Goal: Task Accomplishment & Management: Complete application form

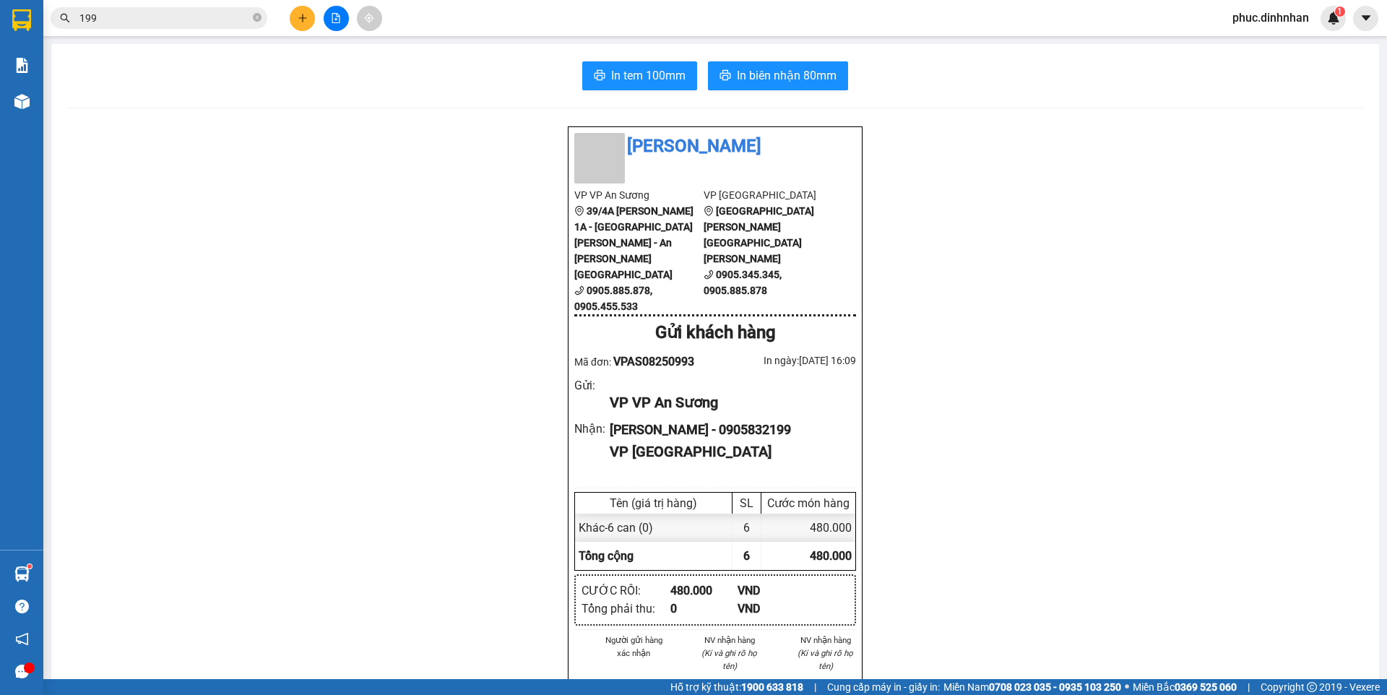
click at [190, 20] on input "199" at bounding box center [164, 18] width 170 height 16
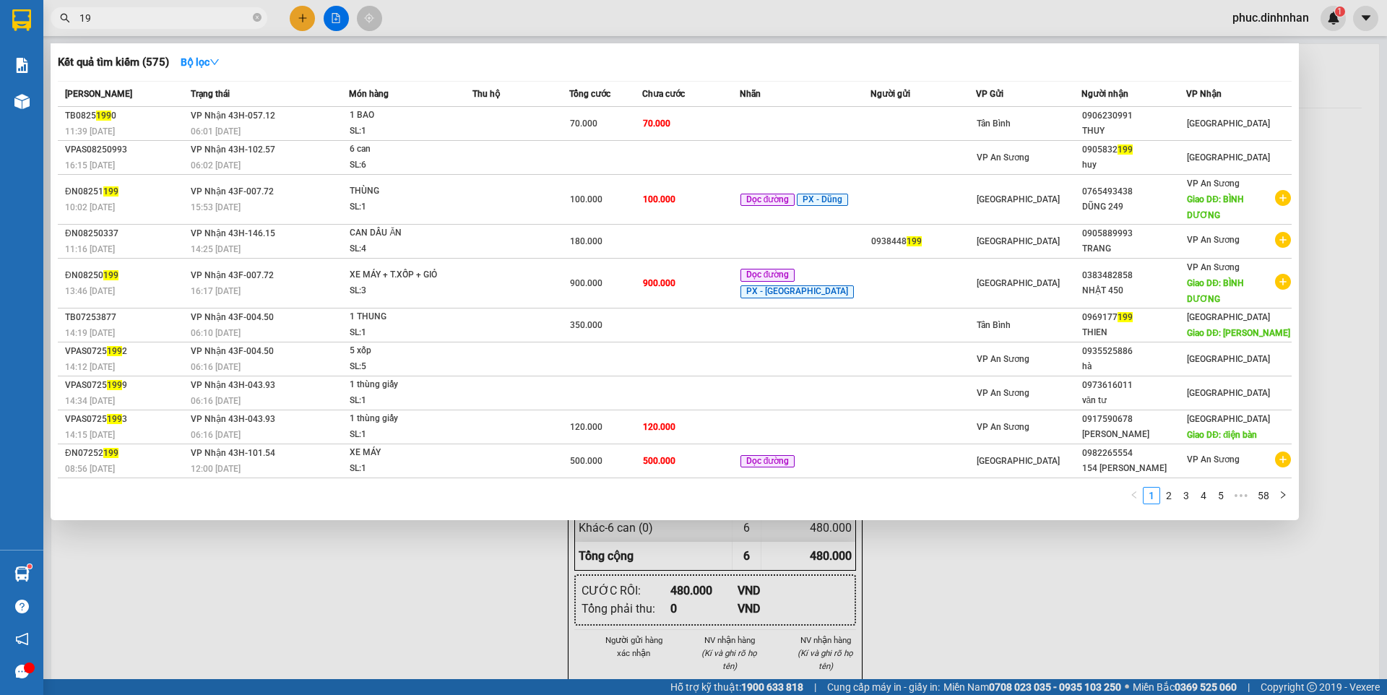
type input "1"
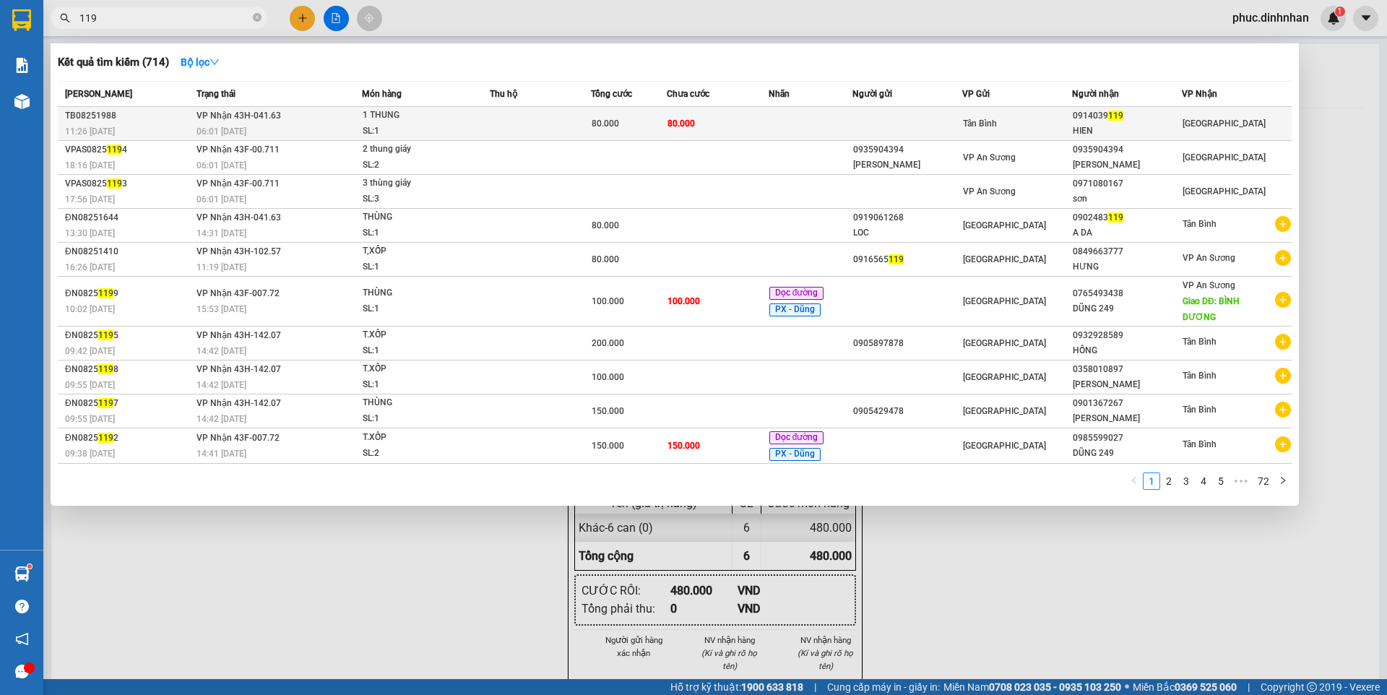
type input "119"
click at [748, 122] on td "80.000" at bounding box center [717, 124] width 101 height 34
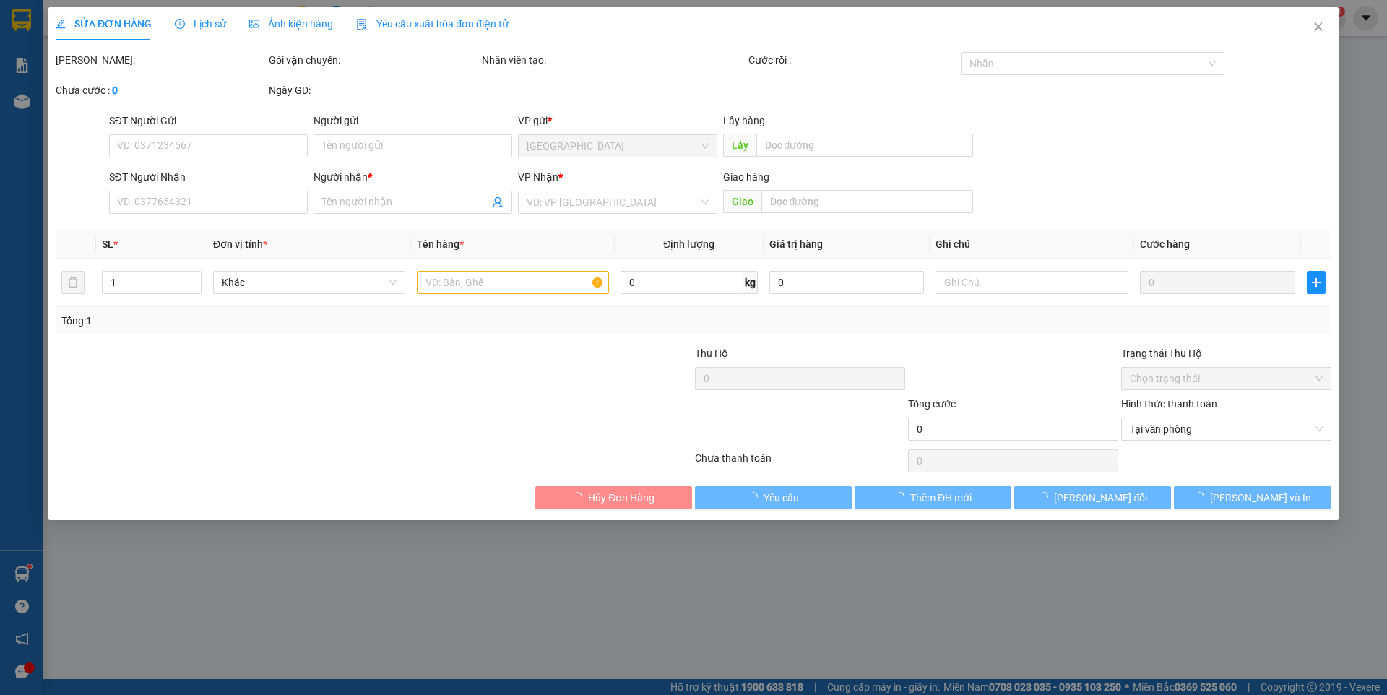
type input "0914039119"
type input "HIEN"
type input "80.000"
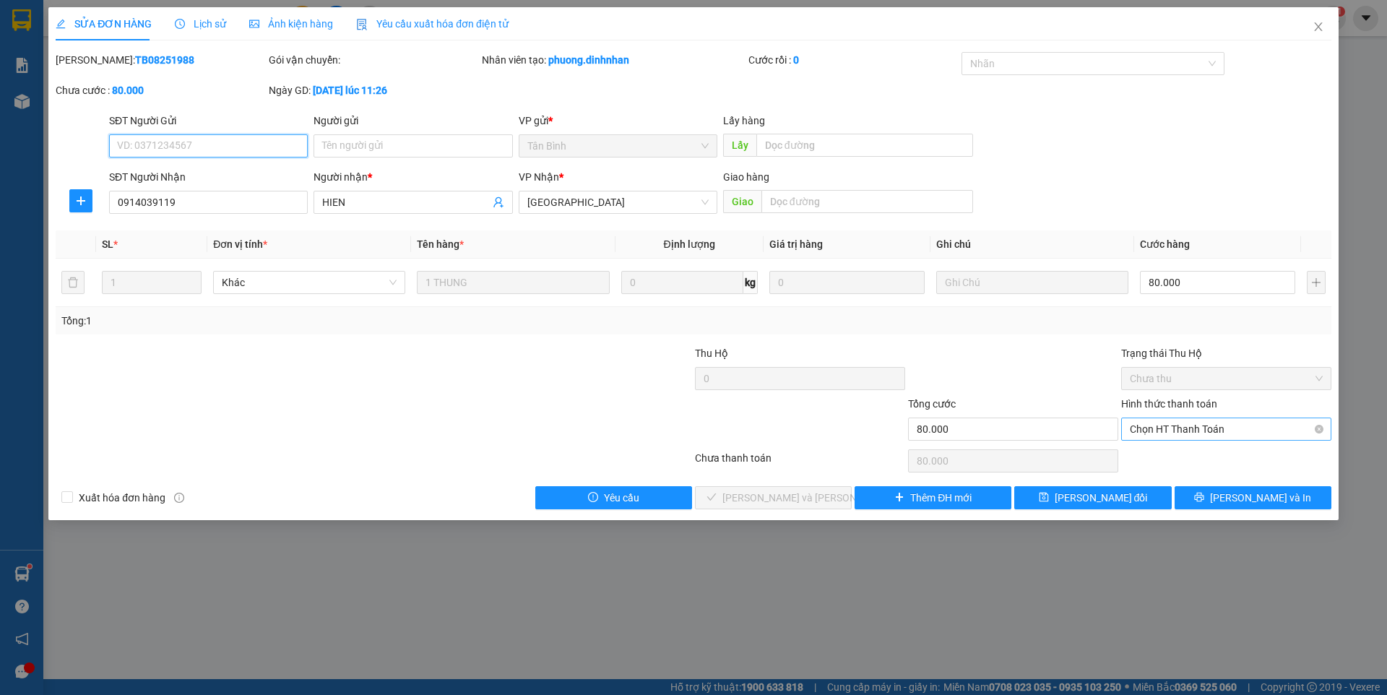
click at [1197, 430] on span "Chọn HT Thanh Toán" at bounding box center [1226, 429] width 193 height 22
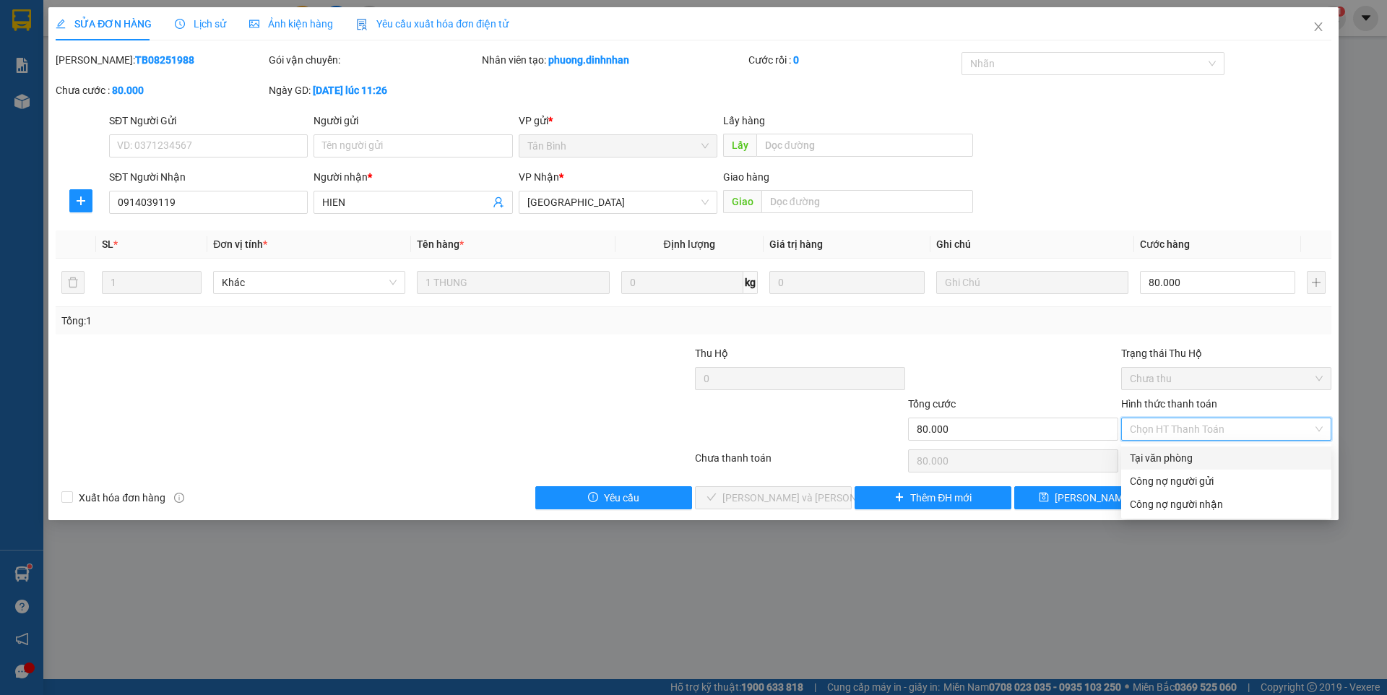
click at [1172, 459] on div "Tại văn phòng" at bounding box center [1226, 458] width 193 height 16
type input "0"
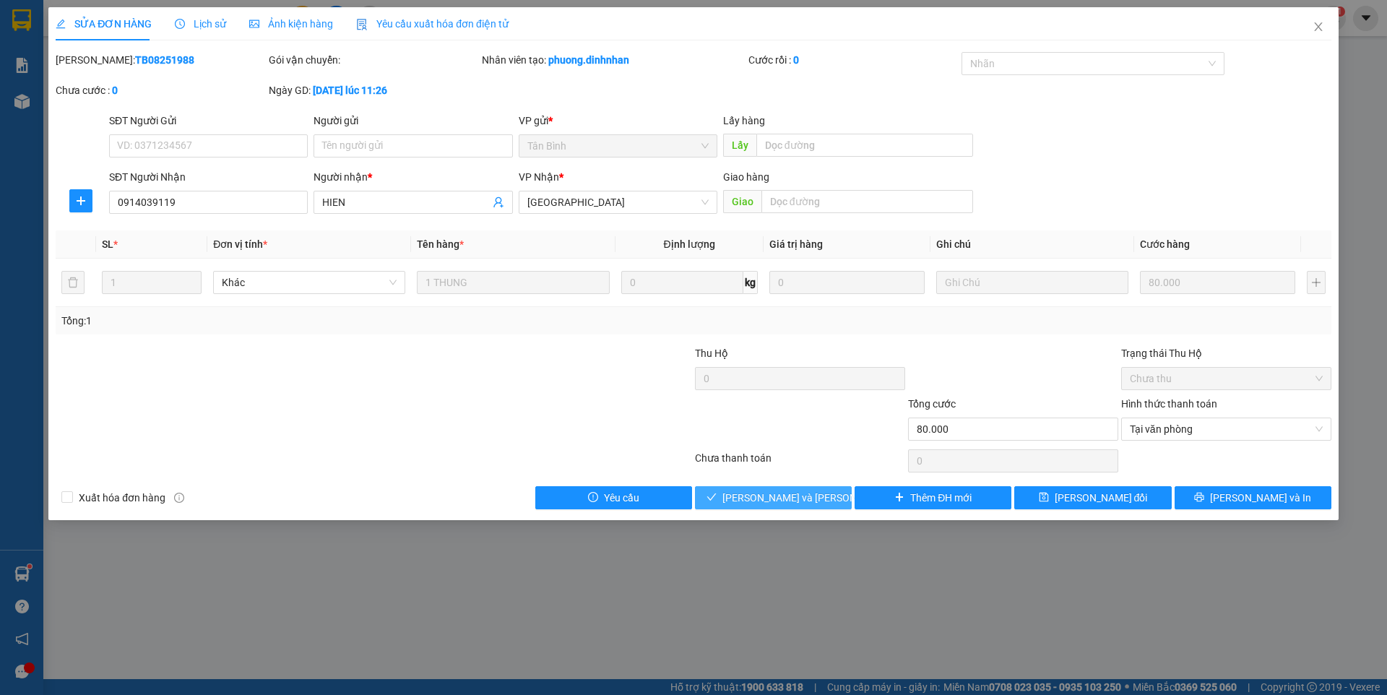
click at [807, 496] on span "[PERSON_NAME] và [PERSON_NAME] hàng" at bounding box center [819, 498] width 195 height 16
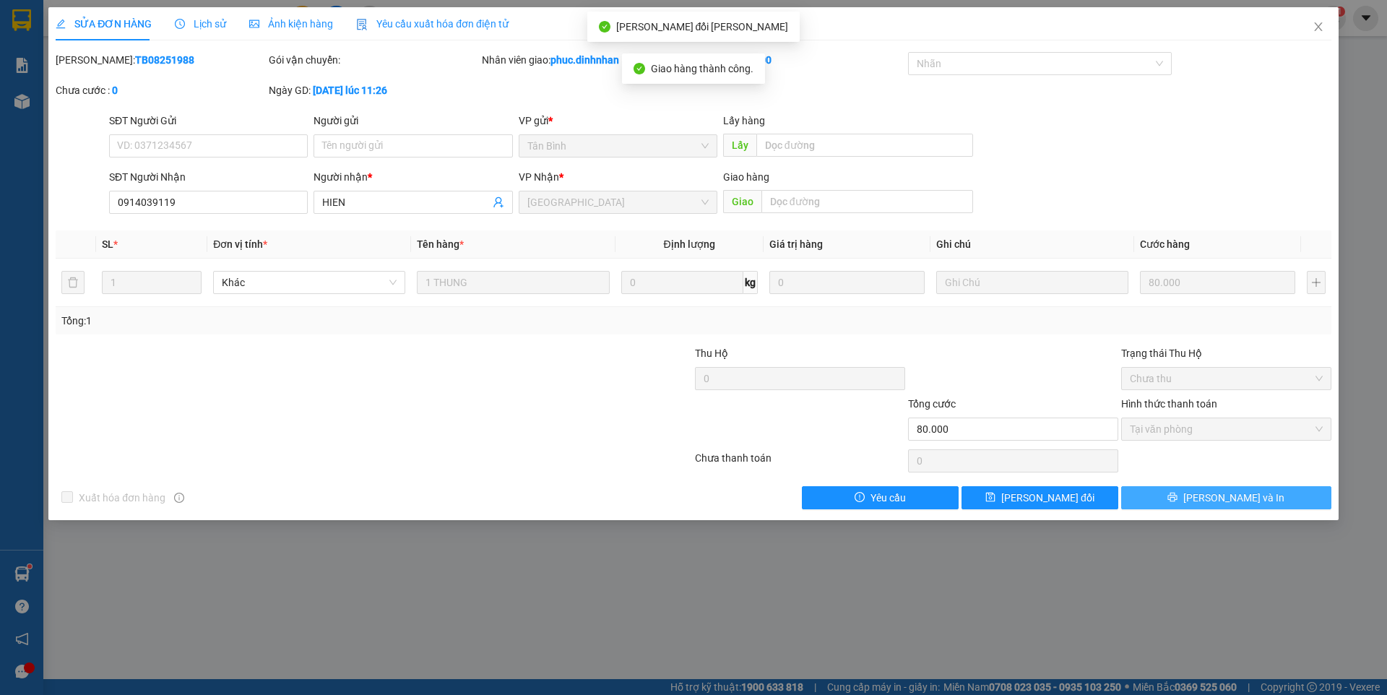
click at [1183, 496] on button "[PERSON_NAME] và In" at bounding box center [1226, 497] width 210 height 23
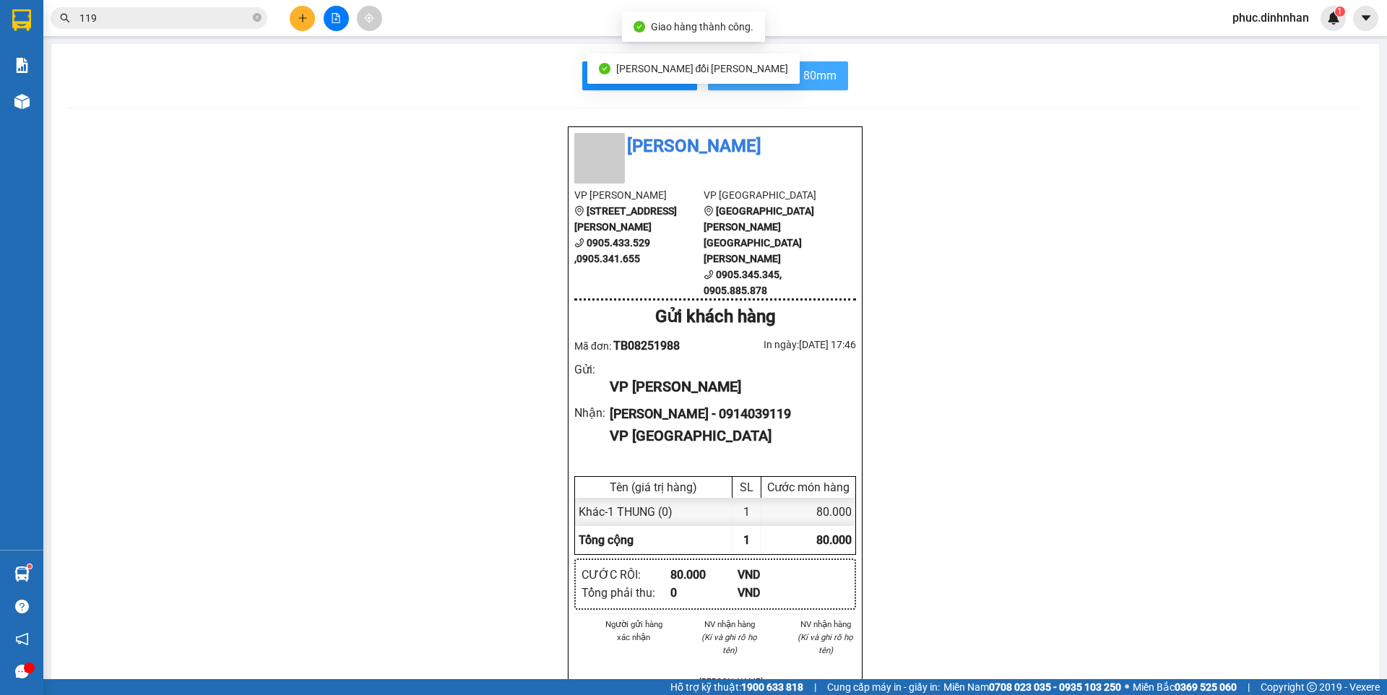
click at [820, 69] on span "In biên nhận 80mm" at bounding box center [787, 75] width 100 height 18
